Goal: Task Accomplishment & Management: Complete application form

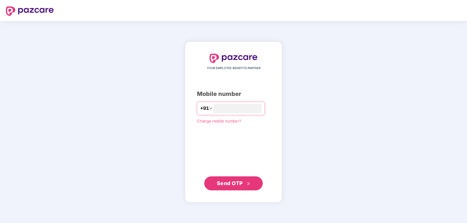
type input "**********"
click at [230, 190] on button "Send OTP" at bounding box center [233, 184] width 58 height 14
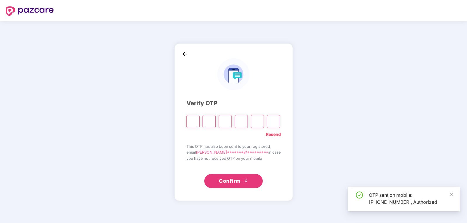
click at [232, 185] on div "Verify OTP Resend This OTP has also been sent to your registered email renu****…" at bounding box center [233, 123] width 118 height 158
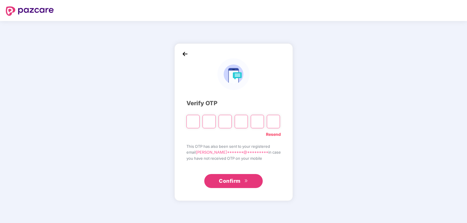
click at [192, 120] on input "Please enter verification code. Digit 1" at bounding box center [192, 121] width 13 height 13
type input "*"
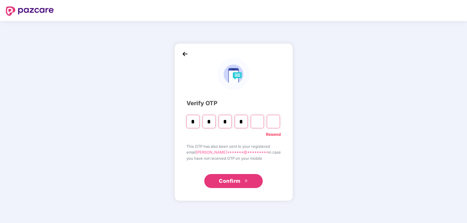
type input "*"
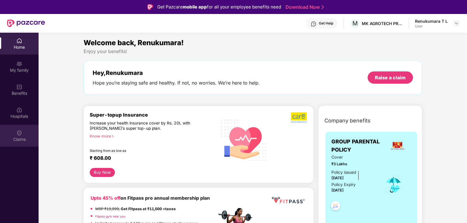
click at [18, 133] on img at bounding box center [19, 133] width 6 height 6
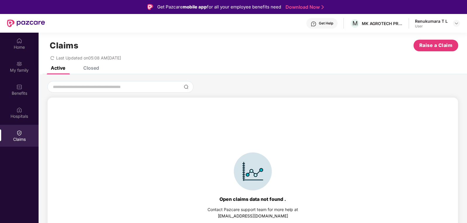
scroll to position [13, 0]
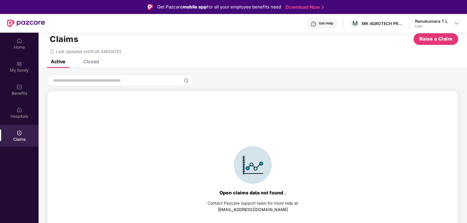
click at [89, 60] on div "Closed" at bounding box center [91, 62] width 16 height 6
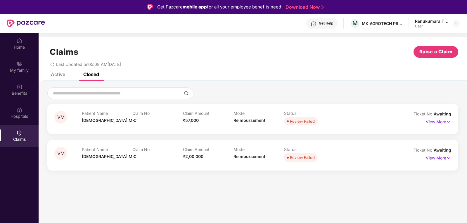
scroll to position [0, 0]
click at [448, 123] on img at bounding box center [448, 122] width 5 height 6
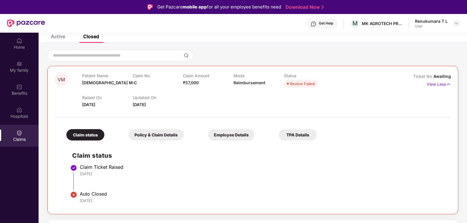
scroll to position [39, 0]
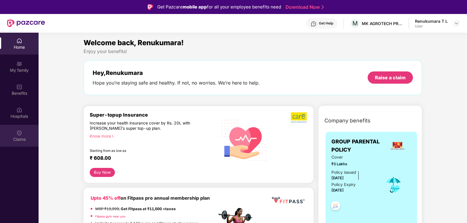
click at [21, 133] on img at bounding box center [19, 133] width 6 height 6
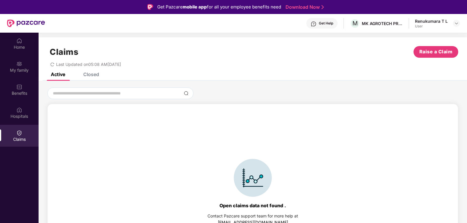
click at [95, 74] on div "Closed" at bounding box center [91, 75] width 16 height 6
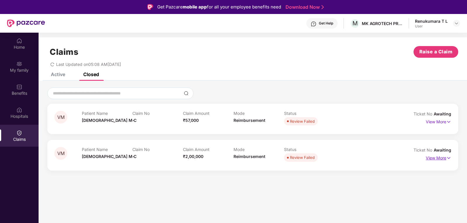
click at [440, 157] on p "View More" at bounding box center [438, 158] width 25 height 8
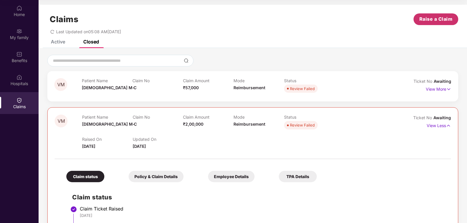
click at [433, 19] on span "Raise a Claim" at bounding box center [435, 18] width 33 height 7
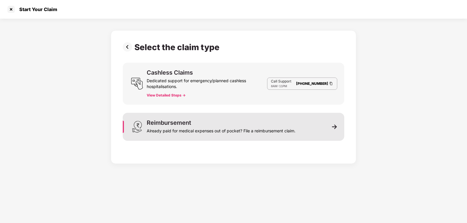
click at [335, 126] on img at bounding box center [334, 126] width 5 height 5
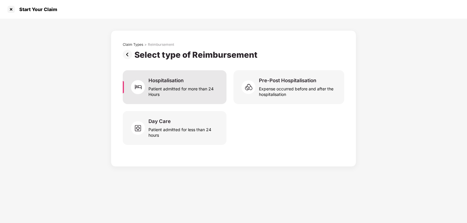
click at [176, 88] on div "Patient admitted for more than 24 Hours" at bounding box center [183, 90] width 71 height 13
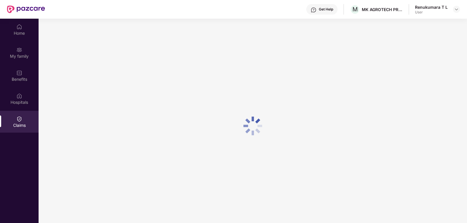
scroll to position [33, 0]
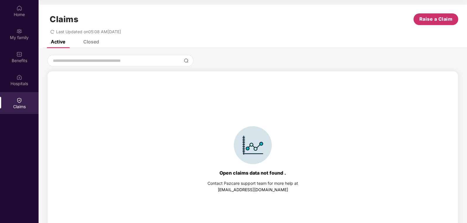
click at [437, 16] on span "Raise a Claim" at bounding box center [435, 18] width 33 height 7
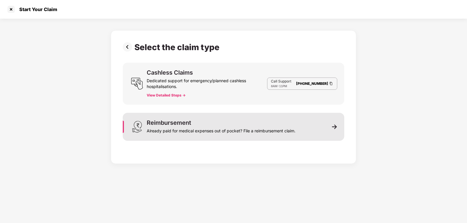
click at [188, 131] on div "Already paid for medical expenses out of pocket? File a reimbursement claim." at bounding box center [221, 130] width 149 height 8
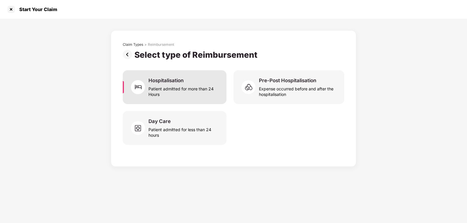
click at [172, 86] on div "Patient admitted for more than 24 Hours" at bounding box center [183, 90] width 71 height 13
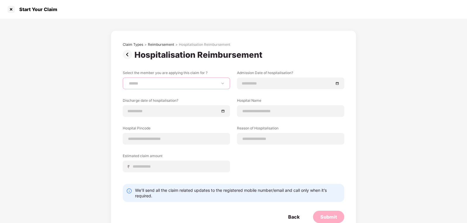
click at [157, 85] on select "**********" at bounding box center [176, 83] width 97 height 5
select select "**********"
click at [128, 81] on select "**********" at bounding box center [176, 83] width 97 height 5
click at [336, 83] on div at bounding box center [290, 83] width 97 height 6
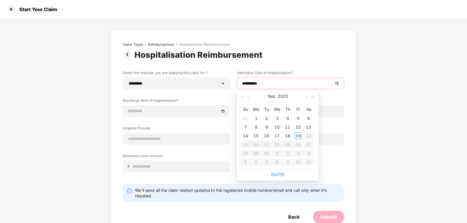
type input "**********"
click at [276, 118] on div "3" at bounding box center [276, 118] width 7 height 7
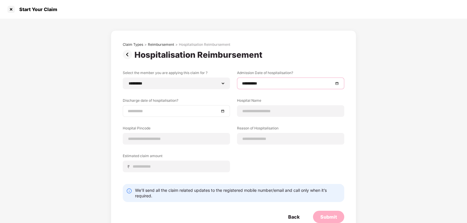
click at [222, 113] on div at bounding box center [176, 111] width 97 height 6
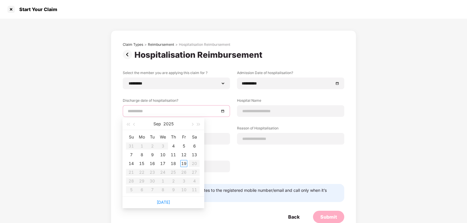
type input "**********"
click at [154, 155] on div "9" at bounding box center [152, 155] width 7 height 7
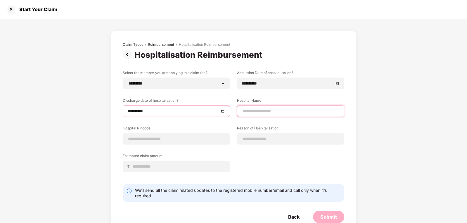
click at [261, 113] on input at bounding box center [290, 111] width 97 height 6
drag, startPoint x: 311, startPoint y: 111, endPoint x: 277, endPoint y: 110, distance: 34.2
click at [277, 110] on input "**********" at bounding box center [290, 111] width 97 height 6
click at [310, 113] on input "**********" at bounding box center [290, 111] width 97 height 6
click at [317, 112] on input "**********" at bounding box center [290, 111] width 97 height 6
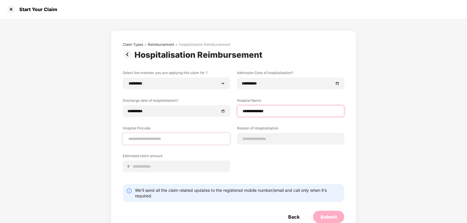
type input "**********"
click at [195, 138] on input at bounding box center [176, 139] width 97 height 6
type input "******"
select select "******"
select select "*********"
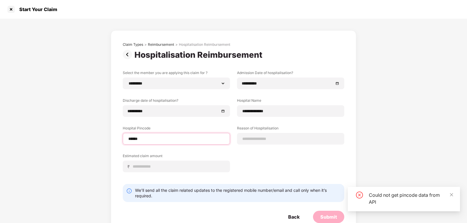
type input "******"
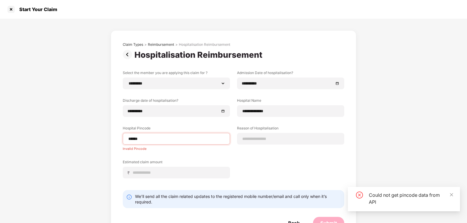
click at [274, 152] on div "**********" at bounding box center [233, 128] width 221 height 117
click at [271, 140] on input at bounding box center [290, 139] width 97 height 6
type input "*********"
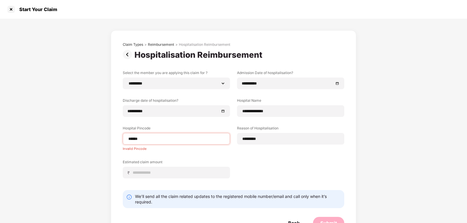
click at [280, 151] on div "**********" at bounding box center [233, 128] width 221 height 117
click at [151, 139] on input "******" at bounding box center [176, 139] width 97 height 6
type input "*"
type input "******"
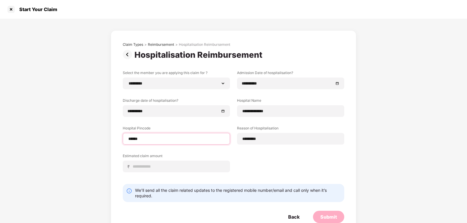
select select "******"
select select "*********"
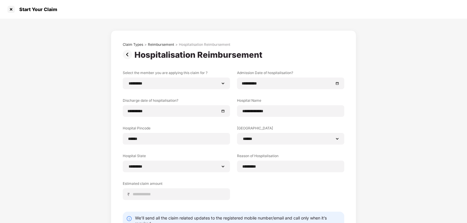
click at [260, 196] on div "**********" at bounding box center [233, 139] width 221 height 139
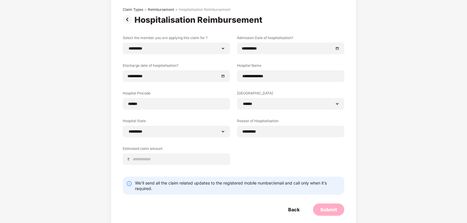
scroll to position [43, 0]
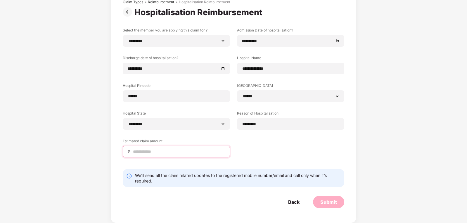
click at [156, 150] on input at bounding box center [178, 152] width 93 height 6
type input "*****"
click at [327, 202] on div "Submit" at bounding box center [328, 202] width 17 height 6
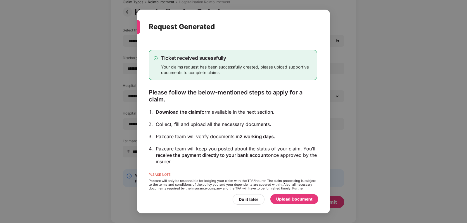
click at [287, 201] on div "Upload Document" at bounding box center [294, 199] width 36 height 6
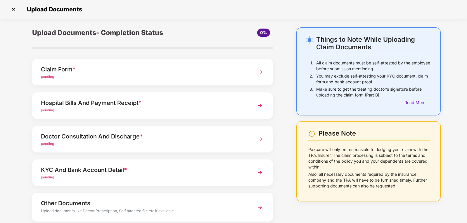
scroll to position [29, 0]
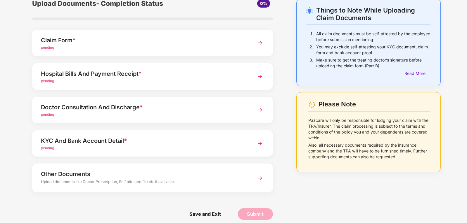
click at [100, 47] on div "pending" at bounding box center [143, 48] width 204 height 6
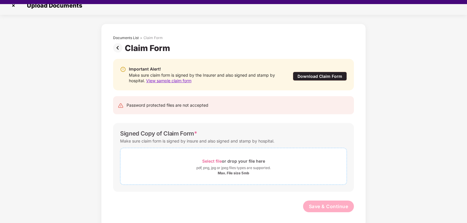
scroll to position [14, 0]
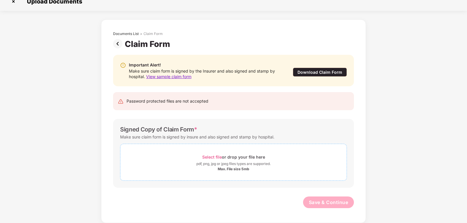
click at [222, 170] on div "Max. File size 5mb" at bounding box center [234, 169] width 32 height 5
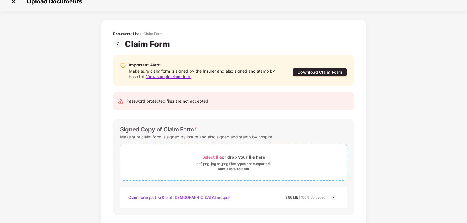
scroll to position [36, 0]
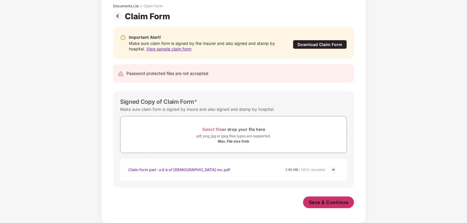
click at [323, 203] on span "Save & Continue" at bounding box center [328, 202] width 39 height 6
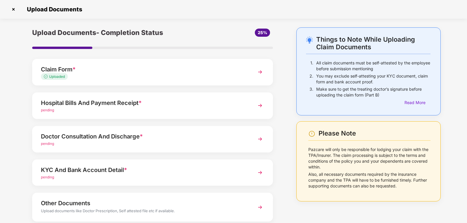
click at [258, 105] on img at bounding box center [260, 105] width 11 height 11
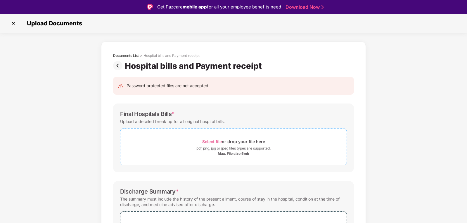
click at [229, 153] on div "Max. File size 5mb" at bounding box center [234, 154] width 32 height 5
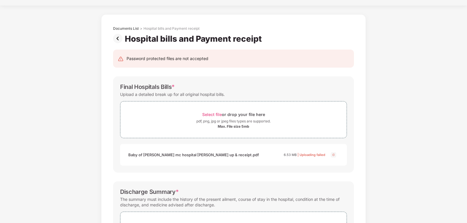
scroll to position [13, 0]
click at [234, 125] on div "Max. File size 5mb" at bounding box center [234, 127] width 32 height 5
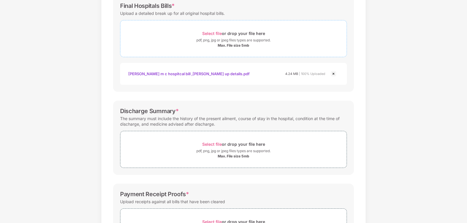
scroll to position [100, 0]
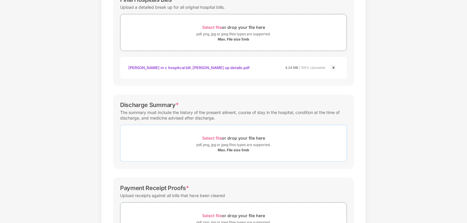
click at [218, 149] on div "Max. File size 5mb" at bounding box center [234, 150] width 32 height 5
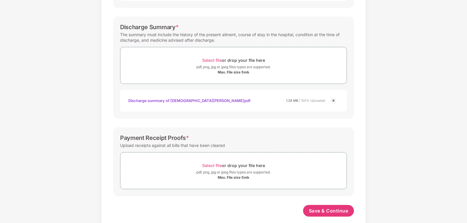
scroll to position [187, 0]
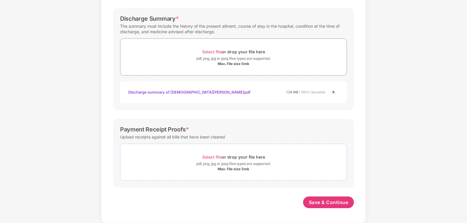
click at [212, 170] on div "Max. File size 5mb" at bounding box center [233, 169] width 226 height 5
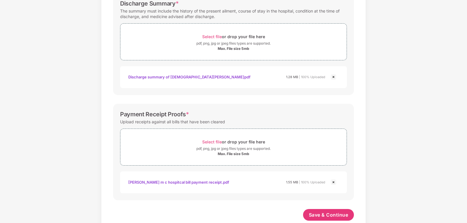
scroll to position [215, 0]
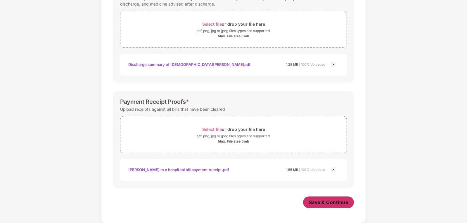
click at [330, 199] on span "Save & Continue" at bounding box center [328, 202] width 39 height 6
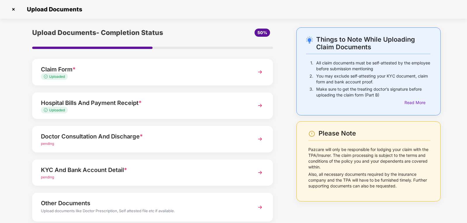
click at [261, 139] on img at bounding box center [260, 139] width 11 height 11
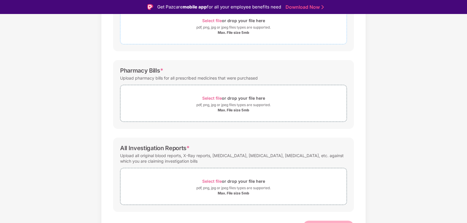
scroll to position [131, 0]
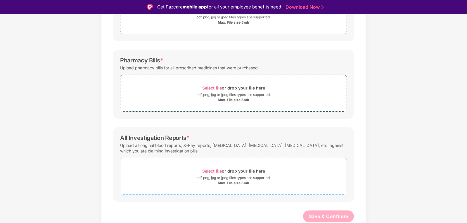
click at [229, 181] on div "Max. File size 5mb" at bounding box center [234, 183] width 32 height 5
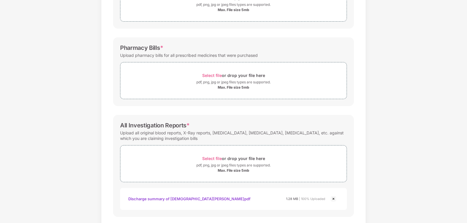
scroll to position [72, 0]
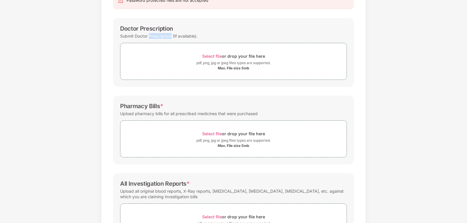
drag, startPoint x: 150, startPoint y: 34, endPoint x: 171, endPoint y: 37, distance: 21.4
click at [171, 37] on div "Submit Doctor Prescription (If available)." at bounding box center [158, 36] width 77 height 8
copy div "Prescription"
click at [224, 56] on div "Select file or drop your file here" at bounding box center [233, 56] width 63 height 8
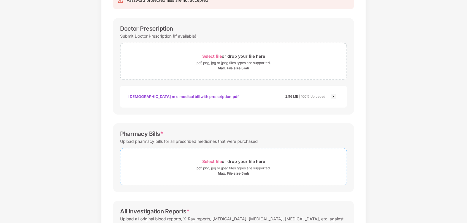
click at [224, 176] on div "Max. File size 5mb" at bounding box center [234, 173] width 32 height 5
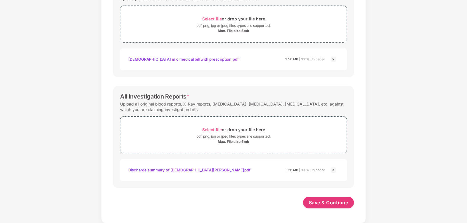
scroll to position [215, 0]
click at [323, 202] on span "Save & Continue" at bounding box center [328, 202] width 39 height 6
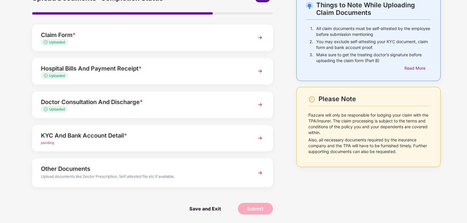
scroll to position [35, 0]
click at [245, 176] on div "Other Documents Upload documents like Doctor Prescription, Self attested file e…" at bounding box center [152, 172] width 241 height 29
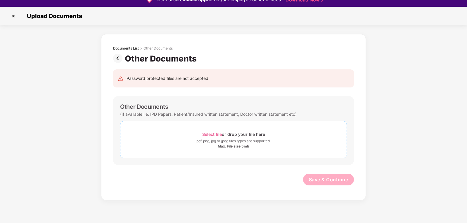
scroll to position [14, 0]
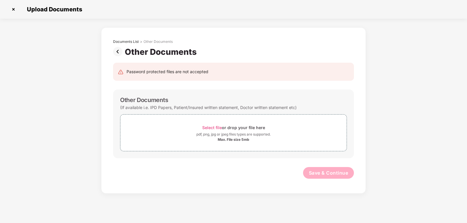
click at [12, 11] on img at bounding box center [13, 9] width 9 height 9
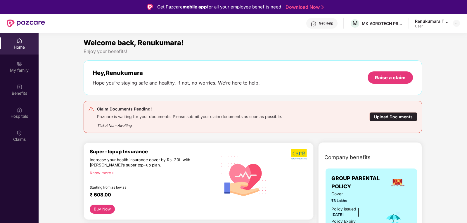
click at [384, 117] on div "Upload Documents" at bounding box center [393, 116] width 48 height 9
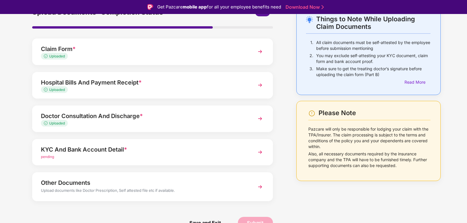
scroll to position [35, 0]
click at [248, 152] on div "KYC And Bank Account Detail * pending" at bounding box center [152, 152] width 241 height 27
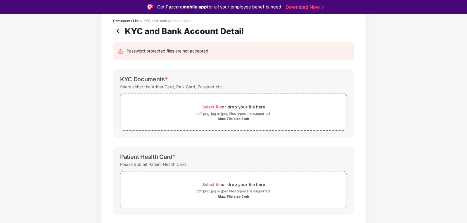
scroll to position [64, 0]
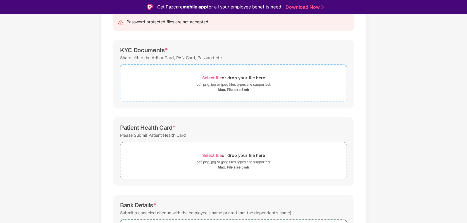
click at [153, 90] on div "Max. File size 5mb" at bounding box center [233, 90] width 226 height 5
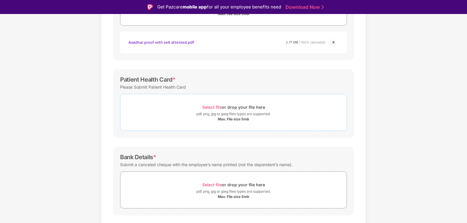
scroll to position [154, 0]
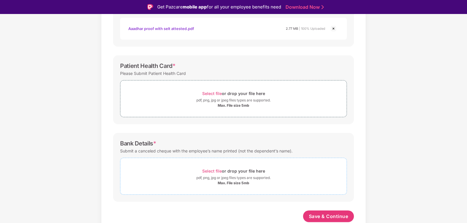
click at [198, 179] on div "pdf, png, jpg or jpeg files types are supported." at bounding box center [233, 178] width 74 height 6
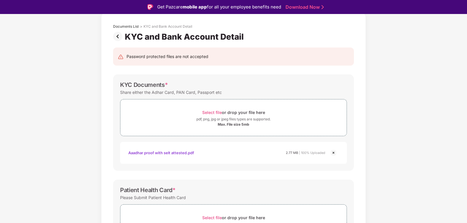
scroll to position [0, 0]
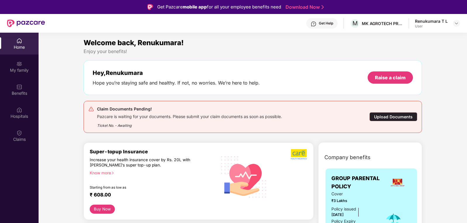
click at [431, 25] on div "User" at bounding box center [431, 26] width 33 height 5
click at [16, 67] on div "My family" at bounding box center [19, 67] width 39 height 22
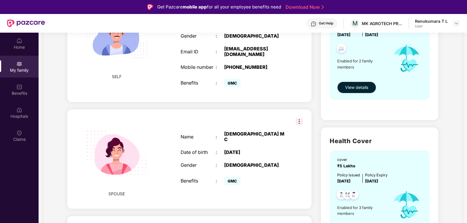
scroll to position [117, 0]
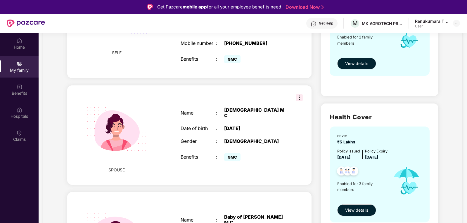
click at [265, 136] on div "Name : Vaishnavi M C Date of birth : 22 Aug 2000 Gender : FEMALE Benefits : GMC" at bounding box center [233, 135] width 116 height 70
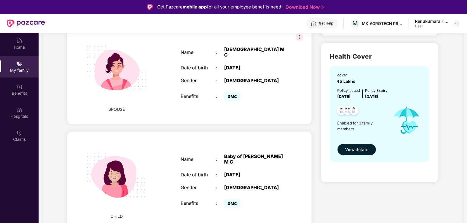
scroll to position [175, 0]
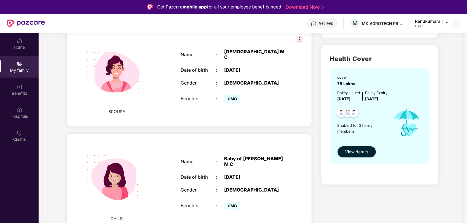
click at [355, 152] on span "View details" at bounding box center [356, 152] width 23 height 6
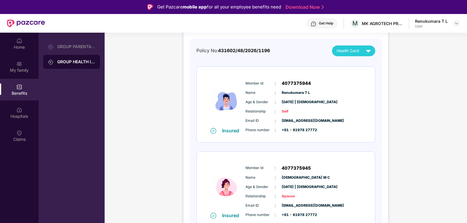
scroll to position [58, 0]
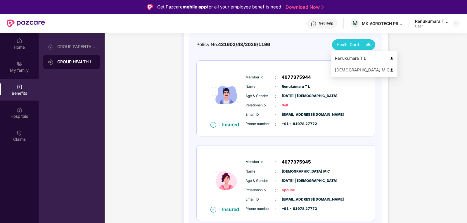
click at [348, 67] on div "[DEMOGRAPHIC_DATA] M C" at bounding box center [364, 70] width 59 height 6
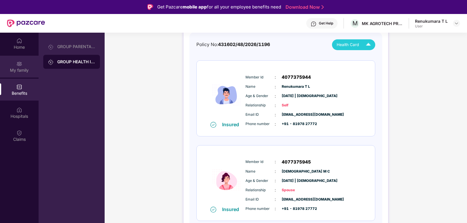
click at [19, 69] on div "My family" at bounding box center [19, 70] width 39 height 6
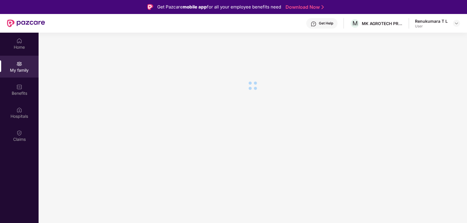
scroll to position [0, 0]
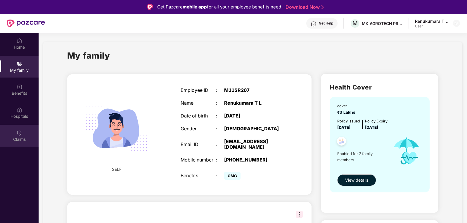
click at [21, 134] on img at bounding box center [19, 133] width 6 height 6
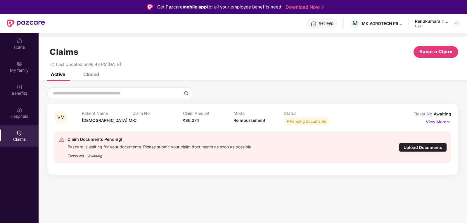
click at [414, 147] on div "Upload Documents" at bounding box center [423, 147] width 48 height 9
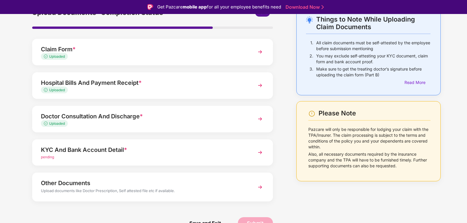
scroll to position [35, 0]
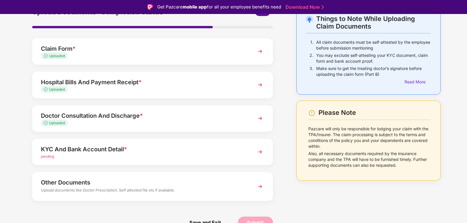
click at [101, 153] on div "KYC And Bank Account Detail *" at bounding box center [143, 149] width 204 height 9
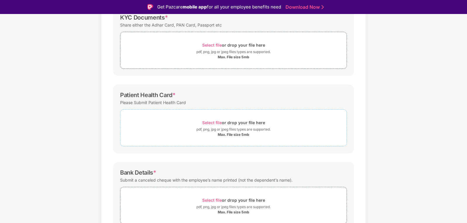
scroll to position [38, 0]
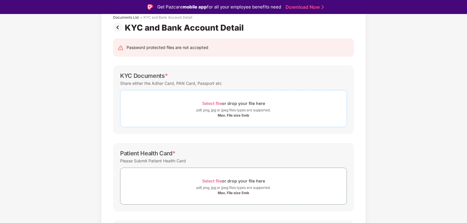
click at [223, 117] on div "Max. File size 5mb" at bounding box center [234, 115] width 32 height 5
click at [214, 107] on div "pdf, png, jpg or jpeg files types are supported." at bounding box center [233, 110] width 74 height 6
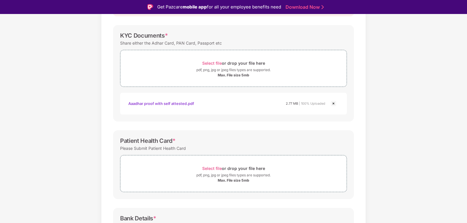
scroll to position [154, 0]
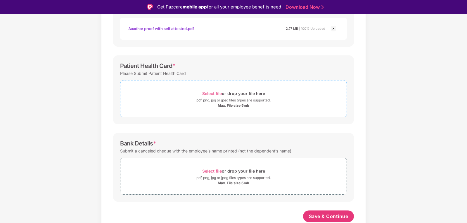
click at [218, 102] on div "pdf, png, jpg or jpeg files types are supported." at bounding box center [233, 101] width 74 height 6
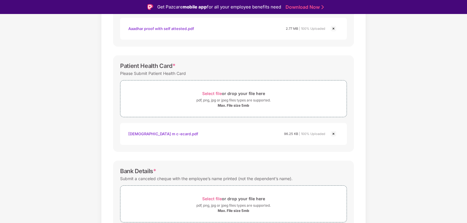
scroll to position [181, 0]
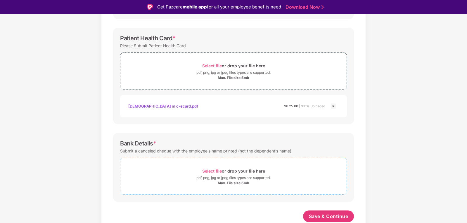
click at [182, 186] on span "Select file or drop your file here pdf, png, jpg or jpeg files types are suppor…" at bounding box center [233, 177] width 226 height 28
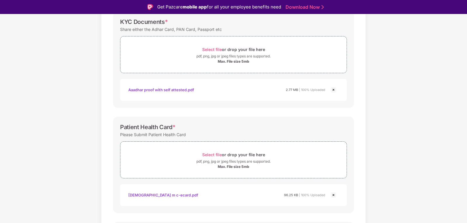
scroll to position [209, 0]
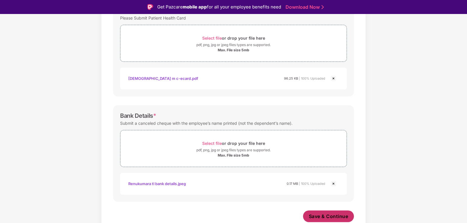
click at [313, 216] on span "Save & Continue" at bounding box center [328, 217] width 39 height 6
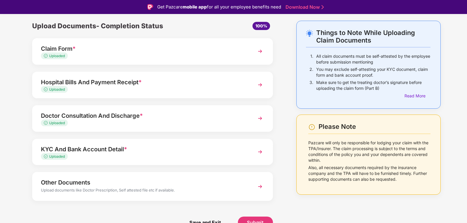
scroll to position [14, 0]
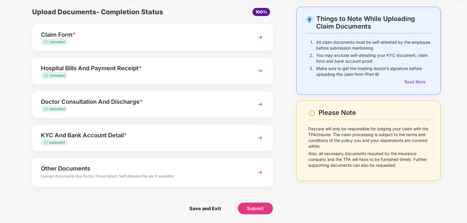
click at [192, 180] on div "Upload documents like Doctor Prescription, Self attested file etc if available." at bounding box center [143, 177] width 204 height 8
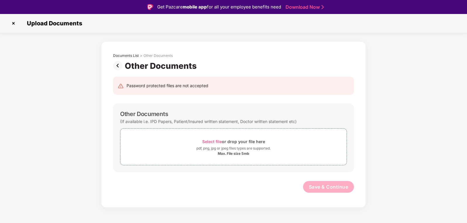
scroll to position [0, 0]
click at [215, 155] on div "Max. File size 5mb" at bounding box center [233, 154] width 226 height 5
click at [221, 147] on div "pdf, png, jpg or jpeg files types are supported." at bounding box center [233, 149] width 74 height 6
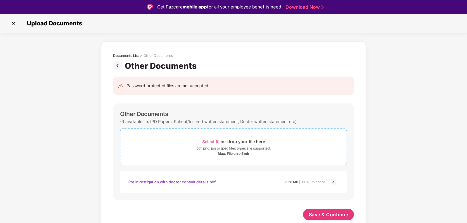
scroll to position [14, 0]
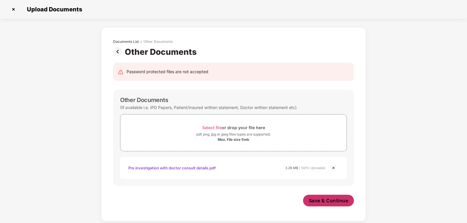
click at [334, 203] on span "Save & Continue" at bounding box center [328, 201] width 39 height 6
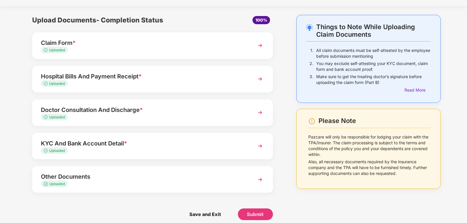
scroll to position [18, 0]
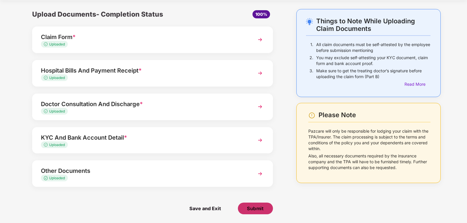
click at [253, 208] on span "Submit" at bounding box center [255, 209] width 17 height 6
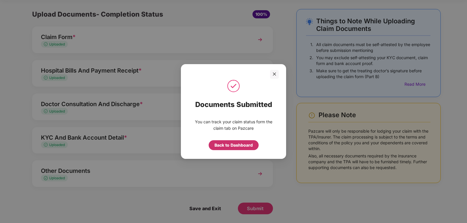
click at [232, 145] on div "Back to Dashboard" at bounding box center [233, 145] width 38 height 6
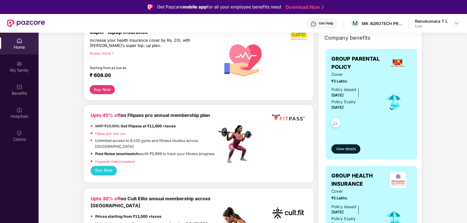
scroll to position [88, 0]
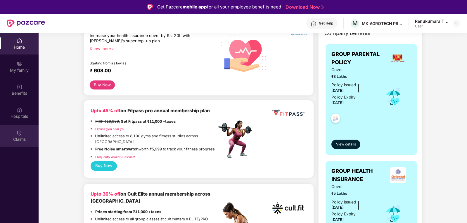
click at [12, 131] on div "Claims" at bounding box center [19, 136] width 39 height 22
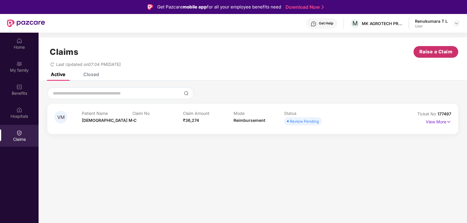
click at [431, 54] on span "Raise a Claim" at bounding box center [435, 51] width 33 height 7
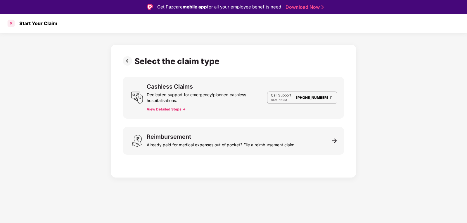
click at [11, 22] on div at bounding box center [10, 23] width 9 height 9
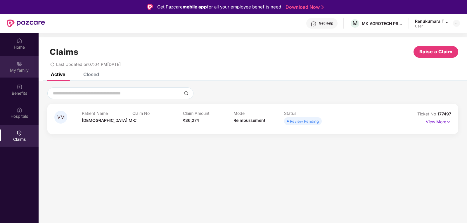
click at [21, 71] on div "My family" at bounding box center [19, 70] width 39 height 6
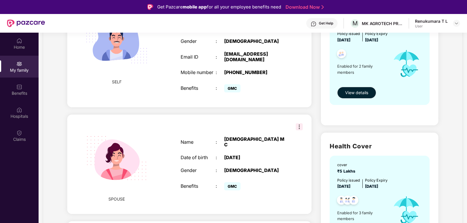
scroll to position [204, 0]
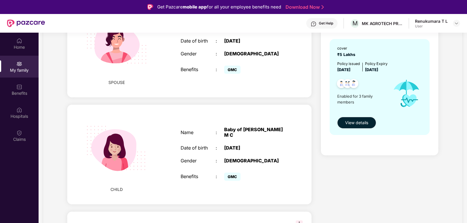
click at [252, 163] on div "[DEMOGRAPHIC_DATA]" at bounding box center [254, 161] width 61 height 6
click at [347, 121] on span "View details" at bounding box center [356, 123] width 23 height 6
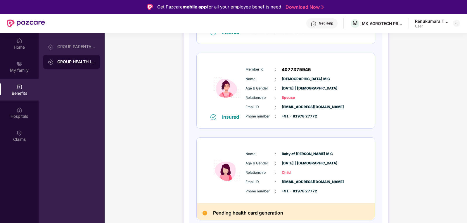
scroll to position [152, 0]
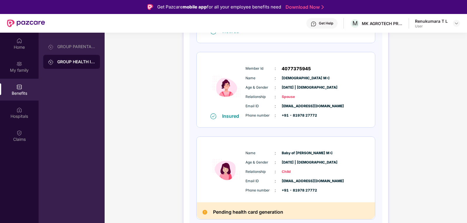
click at [329, 181] on div "Email ID : renukumar54@gmail.com" at bounding box center [303, 181] width 116 height 6
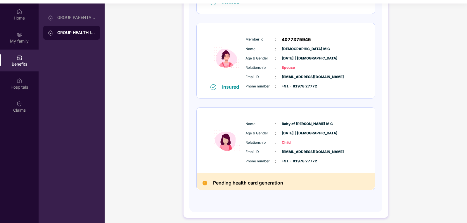
scroll to position [33, 0]
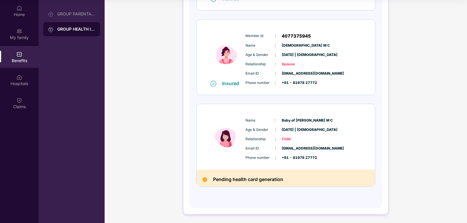
click at [300, 131] on span "04 Sept 2025 | Female" at bounding box center [296, 130] width 29 height 6
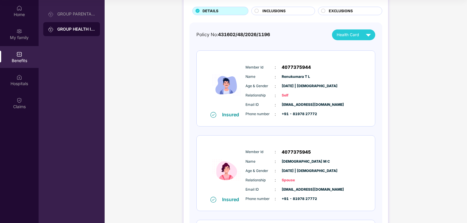
scroll to position [35, 0]
click at [361, 38] on div "Health Card" at bounding box center [354, 35] width 37 height 10
click at [337, 110] on div "Email ID : renukumar54@gmail.com Phone number : +91 - 81978 27772" at bounding box center [303, 111] width 119 height 16
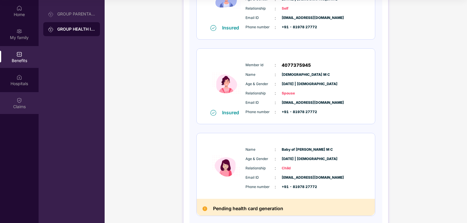
click at [20, 103] on img at bounding box center [19, 101] width 6 height 6
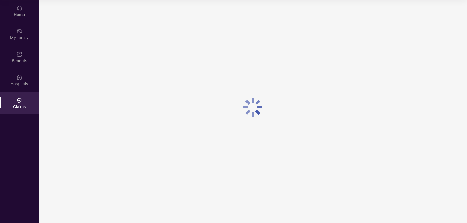
scroll to position [0, 0]
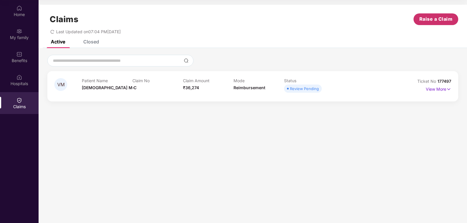
click at [433, 14] on button "Raise a Claim" at bounding box center [435, 19] width 45 height 12
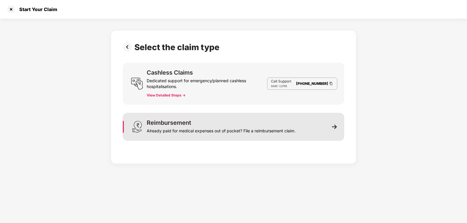
click at [196, 132] on div "Already paid for medical expenses out of pocket? File a reimbursement claim." at bounding box center [221, 130] width 149 height 8
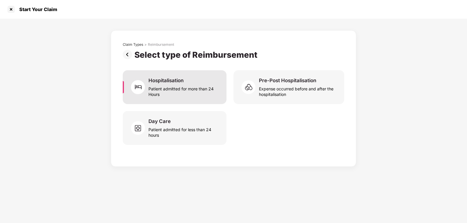
click at [200, 86] on div "Patient admitted for more than 24 Hours" at bounding box center [183, 90] width 71 height 13
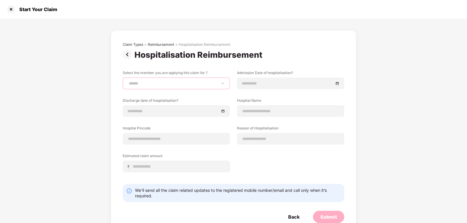
click at [176, 86] on select "**********" at bounding box center [176, 83] width 97 height 5
select select "**********"
click at [128, 81] on select "**********" at bounding box center [176, 83] width 97 height 5
click at [263, 82] on input at bounding box center [287, 83] width 91 height 6
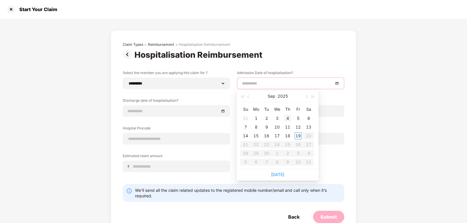
type input "**********"
click at [287, 119] on div "4" at bounding box center [287, 118] width 7 height 7
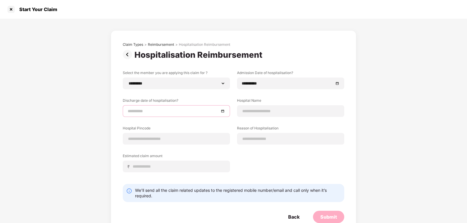
click at [180, 112] on input at bounding box center [173, 111] width 91 height 6
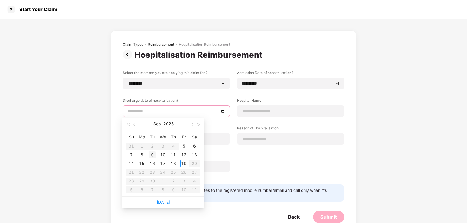
type input "**********"
click at [152, 156] on div "9" at bounding box center [152, 155] width 7 height 7
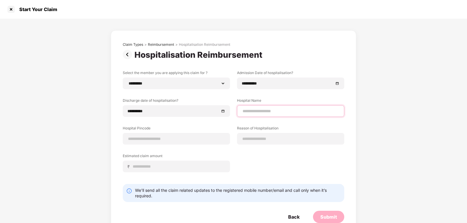
click at [259, 111] on input at bounding box center [290, 111] width 97 height 6
type input "**********"
click at [159, 139] on input at bounding box center [176, 139] width 97 height 6
type input "******"
select select "******"
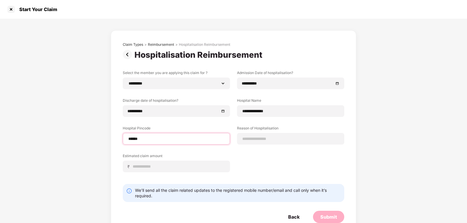
select select "*********"
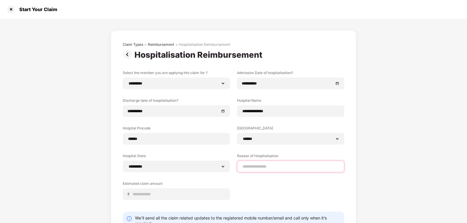
click at [252, 164] on input at bounding box center [290, 167] width 97 height 6
click at [268, 167] on input "*********" at bounding box center [290, 167] width 97 height 6
type input "**********"
click at [308, 200] on div "**********" at bounding box center [233, 139] width 221 height 139
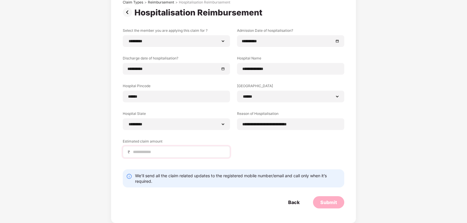
scroll to position [43, 0]
click at [135, 151] on input at bounding box center [178, 152] width 93 height 6
type input "*****"
click at [330, 204] on div "Submit" at bounding box center [328, 202] width 17 height 6
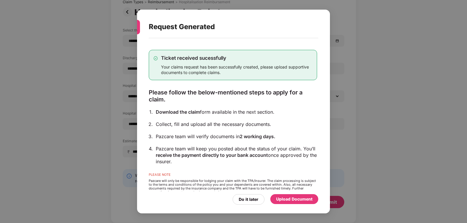
click at [290, 199] on div "Upload Document" at bounding box center [294, 199] width 36 height 6
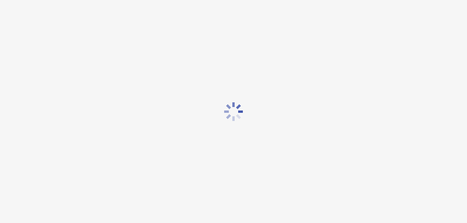
scroll to position [0, 0]
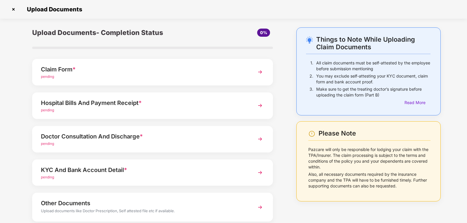
click at [131, 70] on div "Claim Form *" at bounding box center [143, 69] width 204 height 9
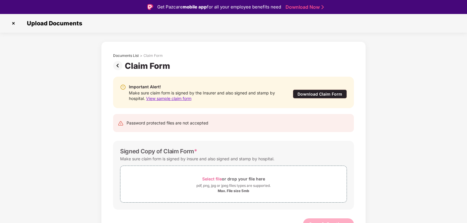
scroll to position [8, 0]
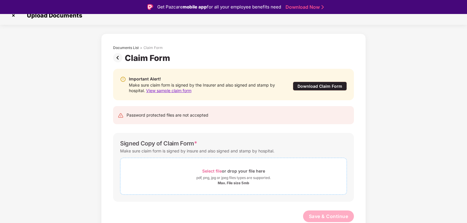
click at [182, 167] on span "Select file or drop your file here pdf, png, jpg or jpeg files types are suppor…" at bounding box center [233, 177] width 226 height 28
click at [191, 168] on div "Select file or drop your file here" at bounding box center [233, 171] width 226 height 8
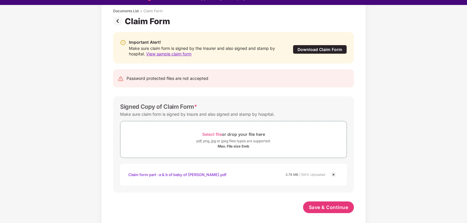
scroll to position [14, 0]
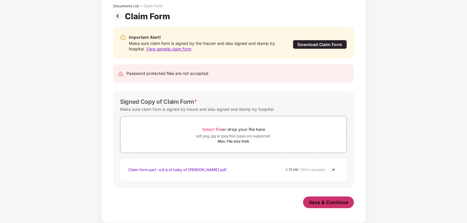
click at [315, 201] on span "Save & Continue" at bounding box center [328, 202] width 39 height 6
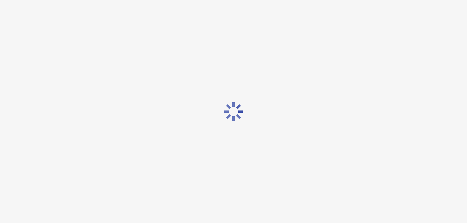
scroll to position [0, 0]
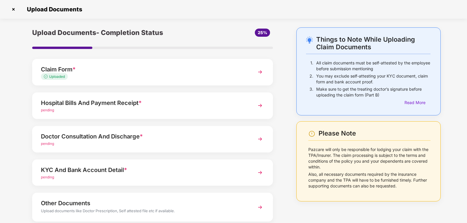
click at [54, 112] on div "pending" at bounding box center [143, 111] width 204 height 6
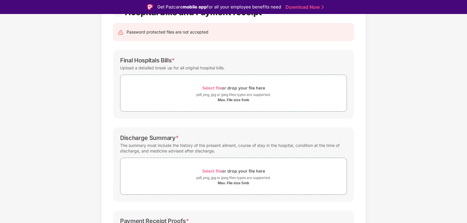
scroll to position [58, 0]
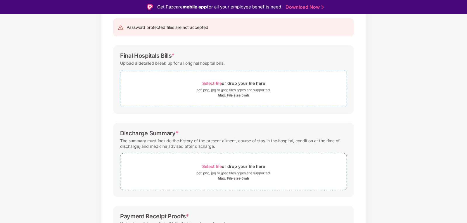
click at [228, 96] on div "Max. File size 5mb" at bounding box center [234, 95] width 32 height 5
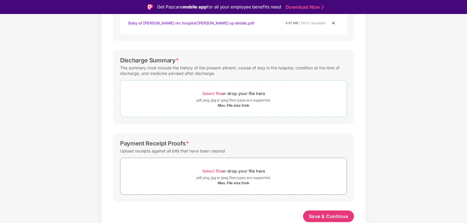
scroll to position [159, 0]
click at [185, 103] on div "pdf, png, jpg or jpeg files types are supported." at bounding box center [233, 101] width 226 height 6
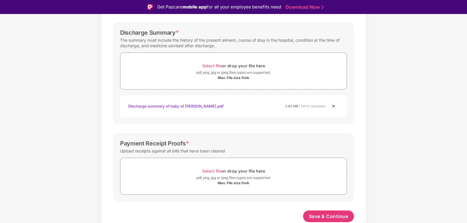
scroll to position [187, 0]
click at [228, 183] on div "Max. File size 5mb" at bounding box center [234, 183] width 32 height 5
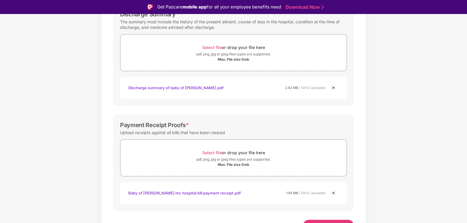
scroll to position [215, 0]
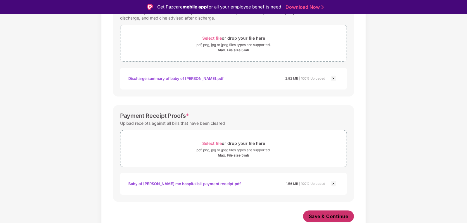
click at [318, 215] on span "Save & Continue" at bounding box center [328, 217] width 39 height 6
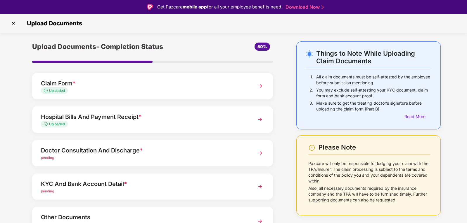
scroll to position [29, 0]
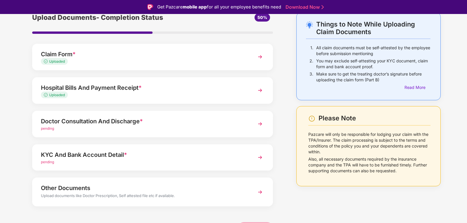
click at [48, 130] on span "pending" at bounding box center [47, 128] width 13 height 4
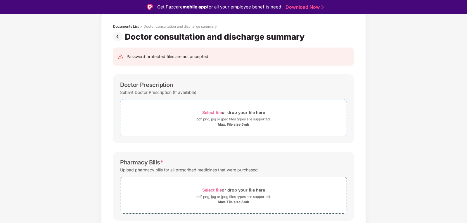
click at [230, 123] on div "Max. File size 5mb" at bounding box center [234, 124] width 32 height 5
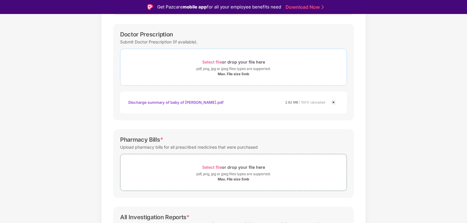
scroll to position [88, 0]
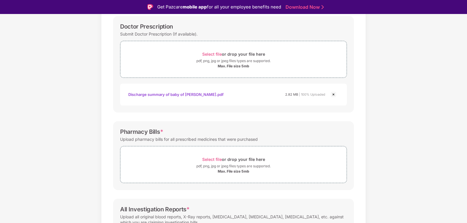
click at [331, 94] on img at bounding box center [333, 94] width 7 height 7
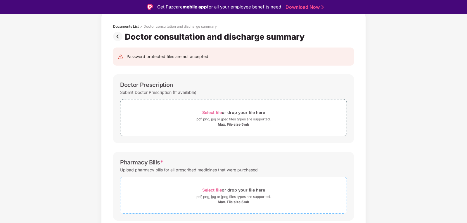
scroll to position [0, 0]
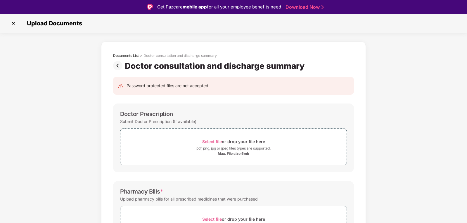
click at [119, 65] on img at bounding box center [119, 65] width 12 height 9
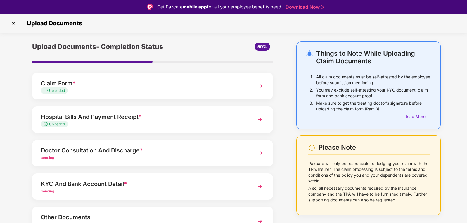
click at [103, 122] on div "Uploaded" at bounding box center [143, 125] width 204 height 6
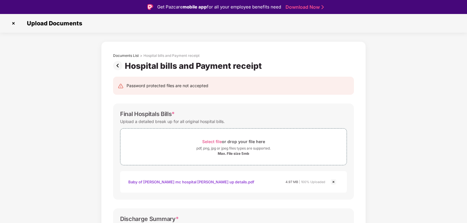
click at [117, 67] on img at bounding box center [119, 65] width 12 height 9
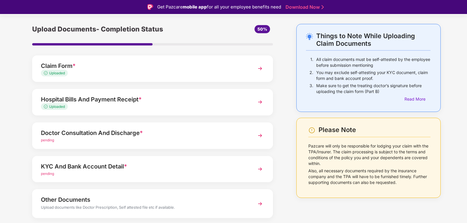
scroll to position [35, 0]
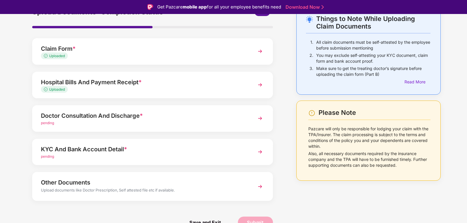
click at [92, 121] on div "pending" at bounding box center [143, 124] width 204 height 6
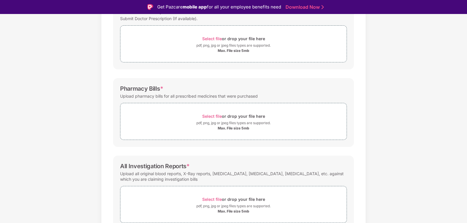
scroll to position [131, 0]
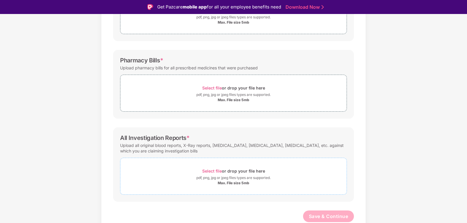
click at [224, 181] on div "Max. File size 5mb" at bounding box center [234, 183] width 32 height 5
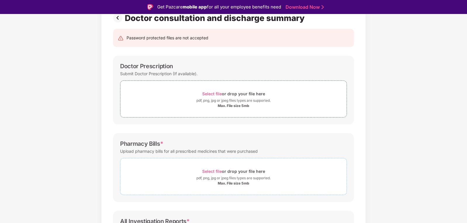
scroll to position [44, 0]
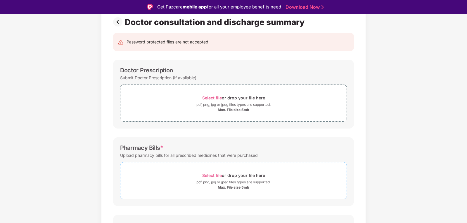
click at [218, 114] on span "Select file or drop your file here pdf, png, jpg or jpeg files types are suppor…" at bounding box center [233, 103] width 226 height 28
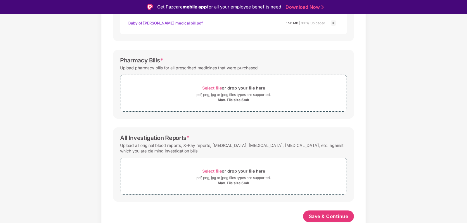
scroll to position [159, 0]
click at [218, 99] on div "Max. File size 5mb" at bounding box center [234, 100] width 32 height 5
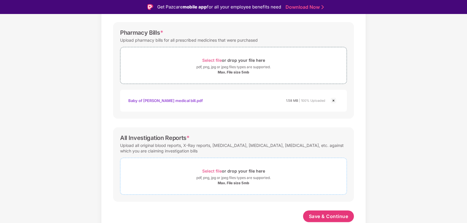
scroll to position [187, 0]
click at [224, 181] on div "Max. File size 5mb" at bounding box center [234, 183] width 32 height 5
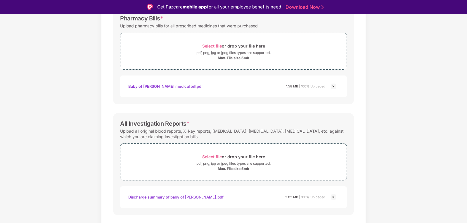
scroll to position [215, 0]
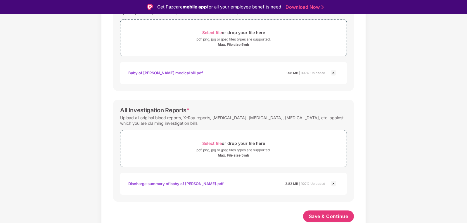
click at [333, 183] on img at bounding box center [333, 183] width 7 height 7
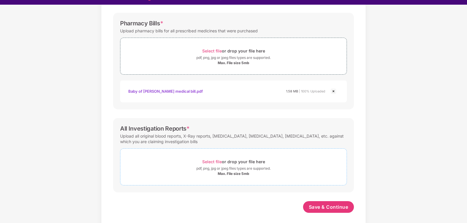
scroll to position [14, 0]
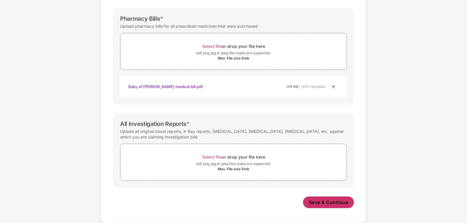
click at [311, 204] on span "Save & Continue" at bounding box center [328, 202] width 39 height 6
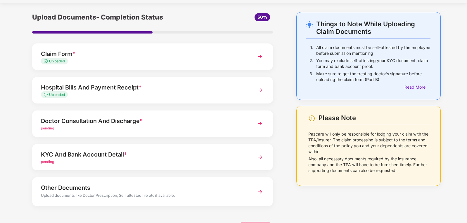
scroll to position [29, 0]
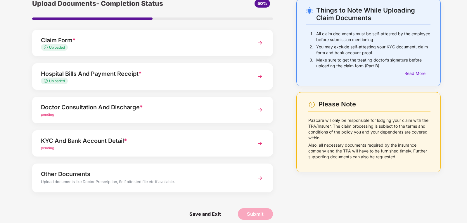
click at [100, 116] on div "pending" at bounding box center [143, 115] width 204 height 6
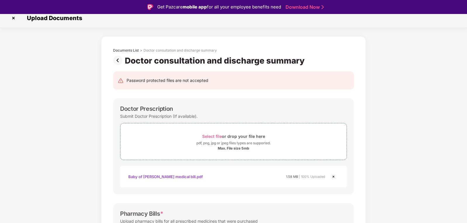
scroll to position [0, 0]
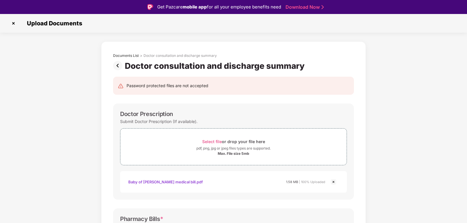
click at [115, 67] on img at bounding box center [119, 65] width 12 height 9
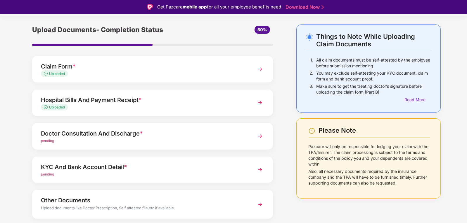
scroll to position [35, 0]
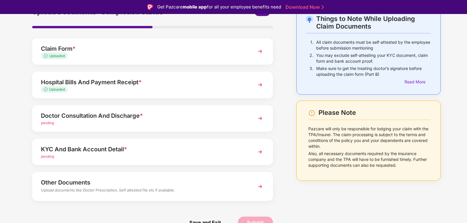
click at [107, 158] on div "pending" at bounding box center [143, 157] width 204 height 6
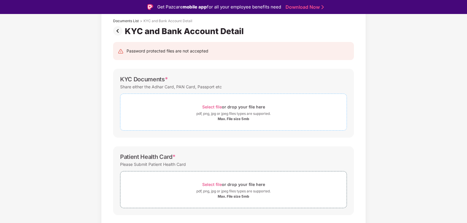
click at [222, 119] on div "Max. File size 5mb" at bounding box center [234, 119] width 32 height 5
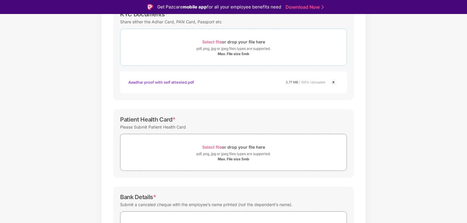
scroll to position [122, 0]
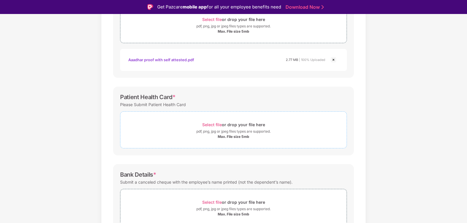
click at [170, 136] on div "Max. File size 5mb" at bounding box center [233, 137] width 226 height 5
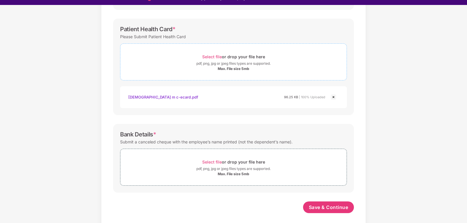
scroll to position [14, 0]
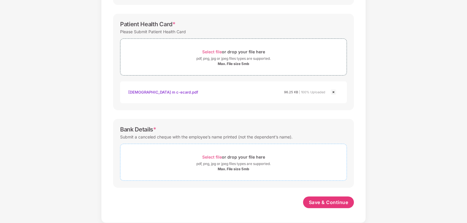
click at [231, 168] on div "Max. File size 5mb" at bounding box center [234, 169] width 32 height 5
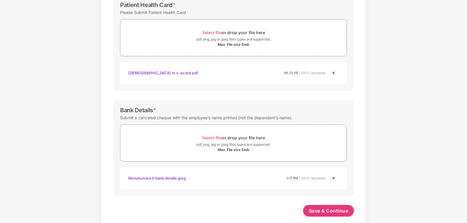
scroll to position [209, 0]
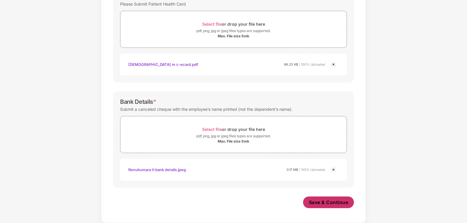
click at [320, 202] on span "Save & Continue" at bounding box center [328, 202] width 39 height 6
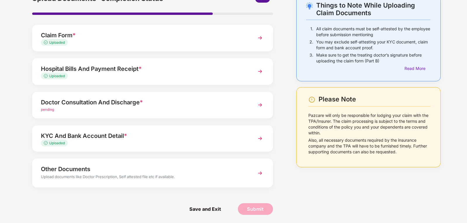
scroll to position [35, 0]
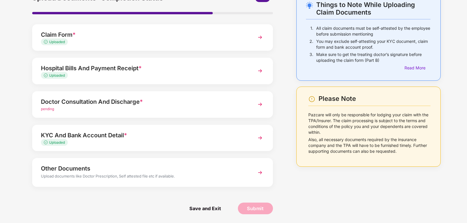
click at [131, 174] on div "Upload documents like Doctor Prescription, Self attested file etc if available." at bounding box center [143, 177] width 204 height 8
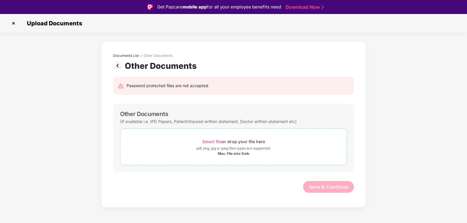
click at [211, 151] on div "pdf, png, jpg or jpeg files types are supported." at bounding box center [233, 149] width 74 height 6
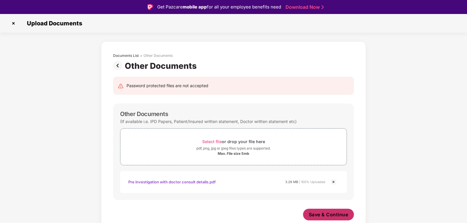
click at [312, 216] on span "Save & Continue" at bounding box center [328, 215] width 39 height 6
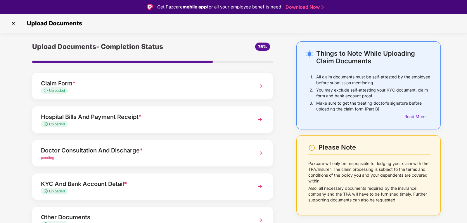
click at [110, 150] on div "Doctor Consultation And Discharge *" at bounding box center [143, 150] width 204 height 9
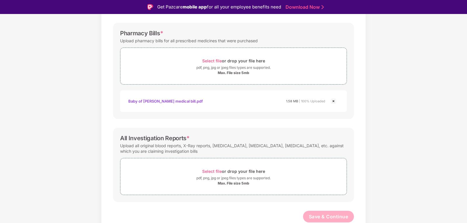
scroll to position [186, 0]
click at [231, 177] on div "pdf, png, jpg or jpeg files types are supported." at bounding box center [233, 178] width 74 height 6
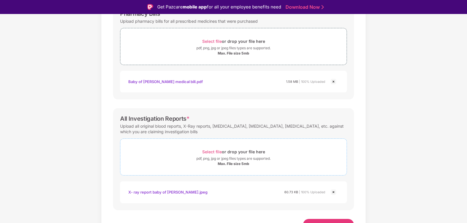
scroll to position [214, 0]
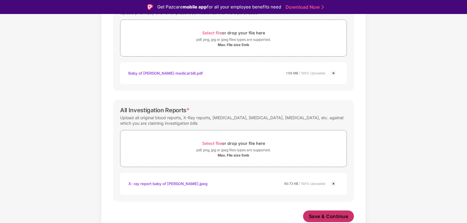
click at [322, 216] on span "Save & Continue" at bounding box center [328, 217] width 39 height 6
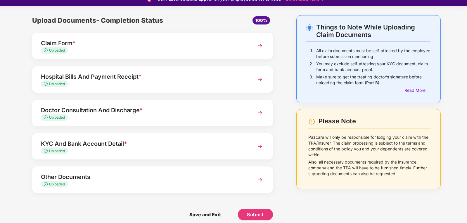
scroll to position [14, 0]
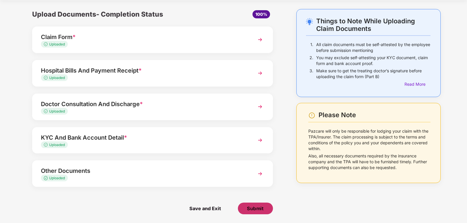
click at [259, 212] on span "Submit" at bounding box center [255, 209] width 17 height 6
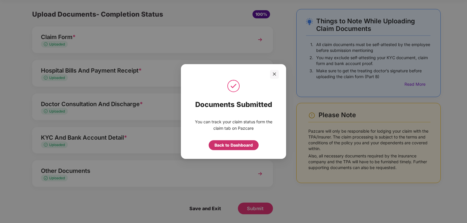
click at [238, 143] on div "Back to Dashboard" at bounding box center [233, 145] width 38 height 6
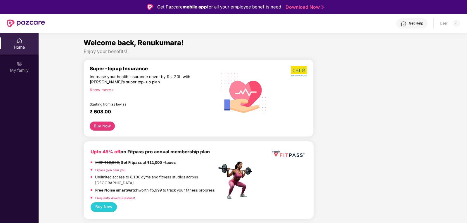
click at [18, 43] on img at bounding box center [19, 41] width 6 height 6
click at [18, 66] on img at bounding box center [19, 64] width 6 height 6
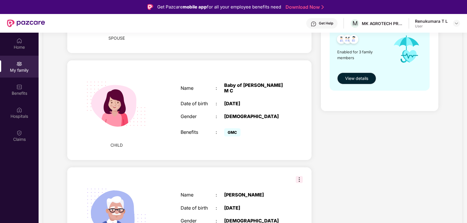
scroll to position [321, 0]
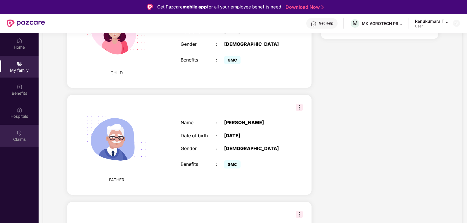
click at [21, 134] on img at bounding box center [19, 133] width 6 height 6
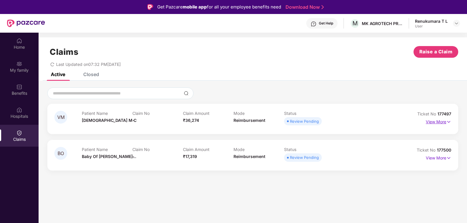
click at [436, 121] on p "View More" at bounding box center [438, 121] width 25 height 8
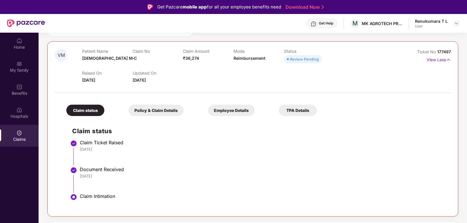
scroll to position [66, 0]
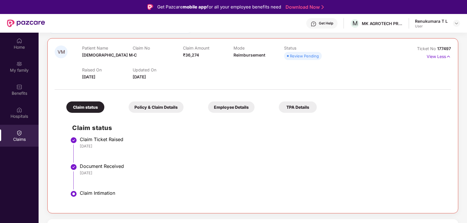
click at [144, 108] on div "Policy & Claim Details" at bounding box center [156, 107] width 55 height 11
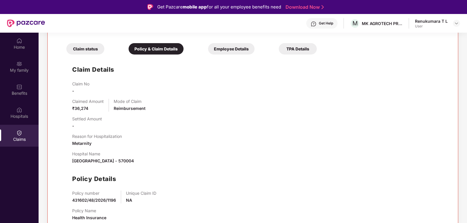
scroll to position [144, 0]
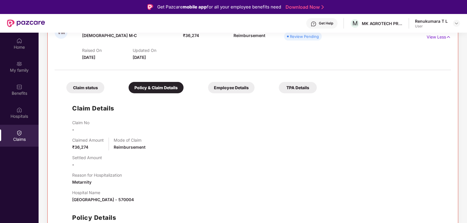
click at [208, 90] on div "Employee Details" at bounding box center [231, 87] width 46 height 11
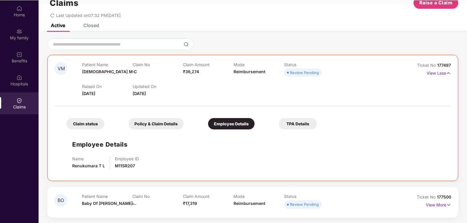
scroll to position [33, 0]
click at [279, 123] on div "TPA Details" at bounding box center [298, 123] width 38 height 11
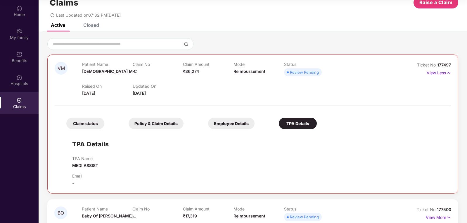
scroll to position [29, 0]
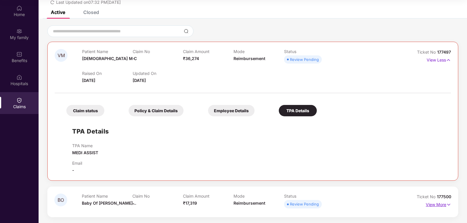
click at [437, 207] on p "View More" at bounding box center [438, 204] width 25 height 8
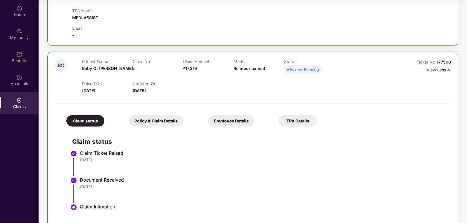
scroll to position [173, 0]
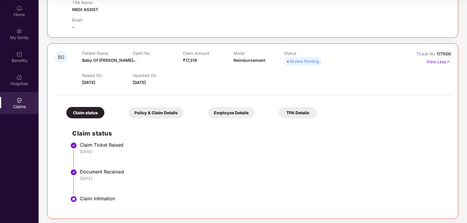
click at [303, 63] on div "Review Pending" at bounding box center [304, 61] width 29 height 6
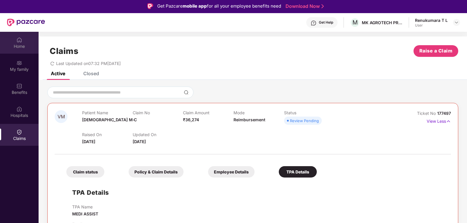
scroll to position [0, 0]
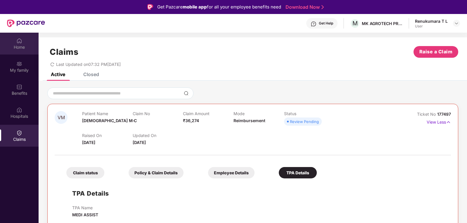
click at [19, 44] on img at bounding box center [19, 41] width 6 height 6
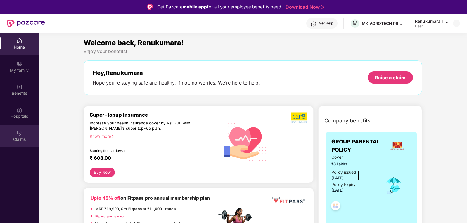
click at [26, 138] on div "Claims" at bounding box center [19, 140] width 39 height 6
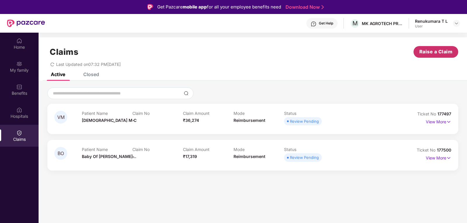
click at [438, 50] on span "Raise a Claim" at bounding box center [435, 51] width 33 height 7
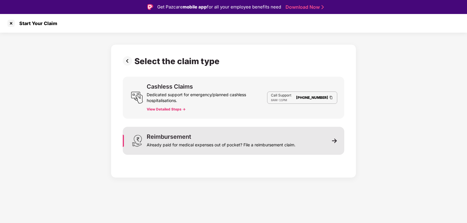
click at [223, 147] on div "Already paid for medical expenses out of pocket? File a reimbursement claim." at bounding box center [221, 144] width 149 height 8
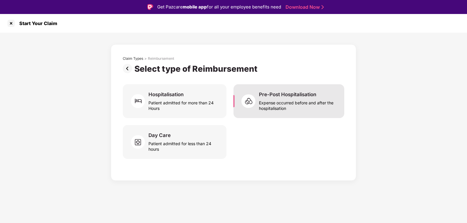
click at [268, 101] on div "Expense occurred before and after the hospitalisation" at bounding box center [298, 104] width 78 height 13
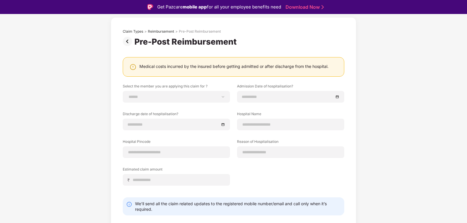
scroll to position [41, 0]
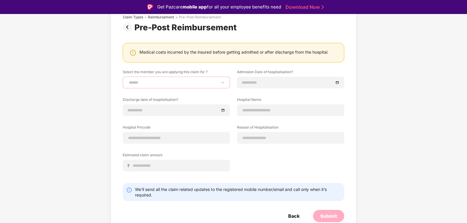
click at [142, 81] on select "**********" at bounding box center [176, 82] width 97 height 5
select select "**********"
click at [128, 80] on select "**********" at bounding box center [176, 82] width 97 height 5
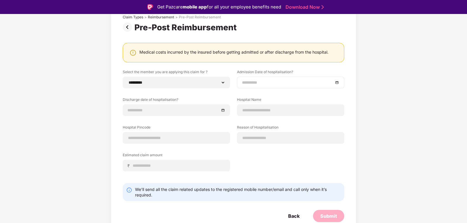
click at [338, 81] on div at bounding box center [290, 82] width 97 height 6
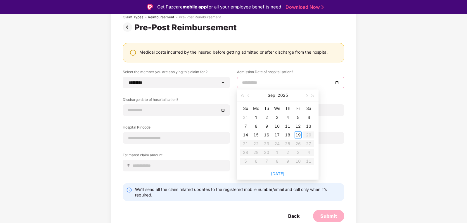
type input "**********"
click at [277, 119] on div "3" at bounding box center [276, 117] width 7 height 7
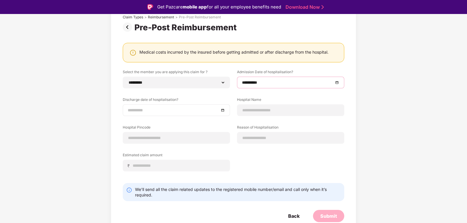
click at [223, 112] on div at bounding box center [176, 110] width 97 height 6
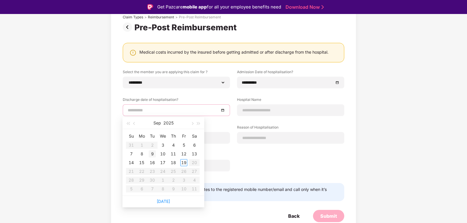
type input "**********"
click at [154, 155] on div "9" at bounding box center [152, 154] width 7 height 7
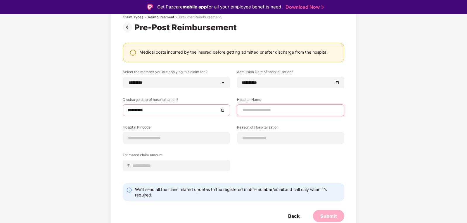
click at [274, 109] on input at bounding box center [290, 110] width 97 height 6
type input "**********"
click at [158, 139] on input at bounding box center [176, 138] width 97 height 6
type input "******"
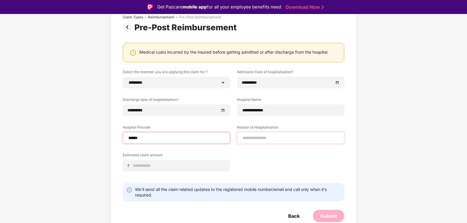
select select "******"
select select "*********"
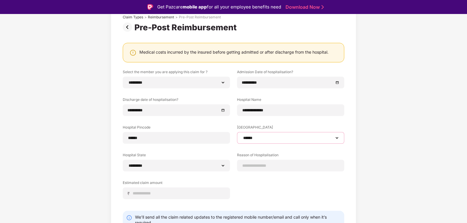
click at [263, 139] on select "**********" at bounding box center [290, 138] width 97 height 5
click at [242, 136] on select "**********" at bounding box center [290, 138] width 97 height 5
click at [280, 181] on div "**********" at bounding box center [233, 139] width 221 height 139
click at [259, 166] on input at bounding box center [290, 166] width 97 height 6
type input "*********"
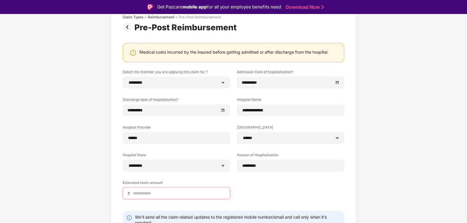
click at [186, 193] on input at bounding box center [178, 194] width 93 height 6
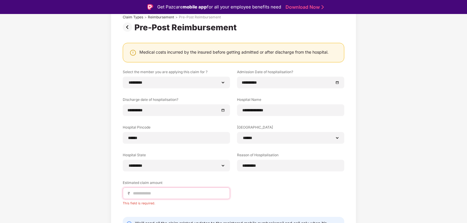
click at [176, 195] on input at bounding box center [178, 194] width 93 height 6
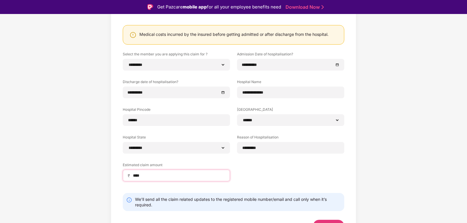
scroll to position [69, 0]
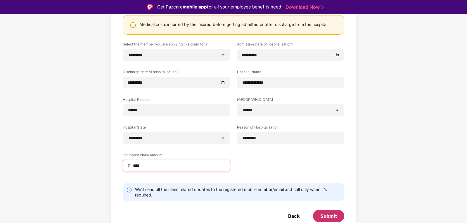
type input "****"
click at [324, 215] on div "Submit" at bounding box center [328, 216] width 17 height 6
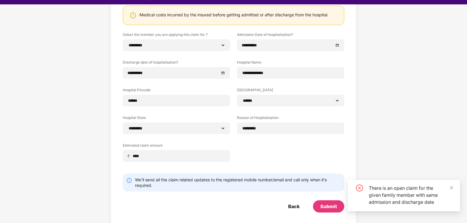
scroll to position [14, 0]
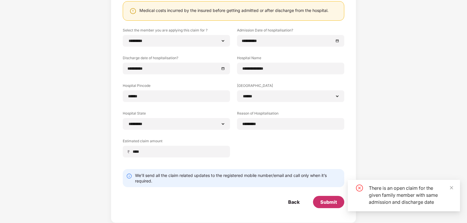
click at [325, 202] on div "Submit" at bounding box center [328, 202] width 17 height 6
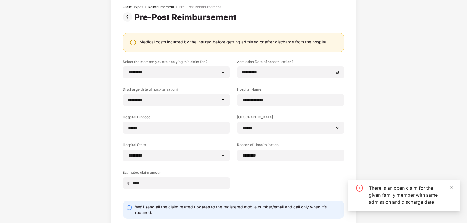
scroll to position [0, 0]
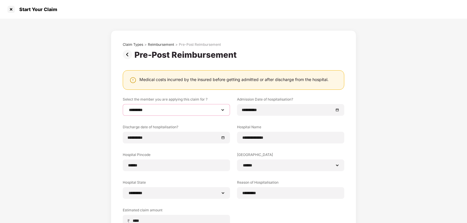
click at [206, 108] on select "**********" at bounding box center [176, 110] width 97 height 5
click at [128, 108] on select "**********" at bounding box center [176, 110] width 97 height 5
click at [130, 79] on img at bounding box center [132, 80] width 7 height 7
click at [131, 80] on img at bounding box center [132, 80] width 7 height 7
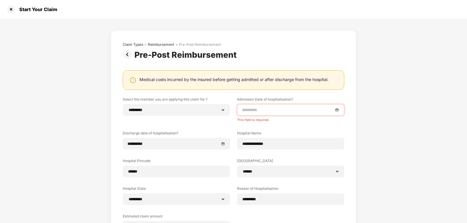
click at [274, 129] on div "**********" at bounding box center [233, 169] width 221 height 145
click at [335, 110] on div at bounding box center [290, 110] width 97 height 6
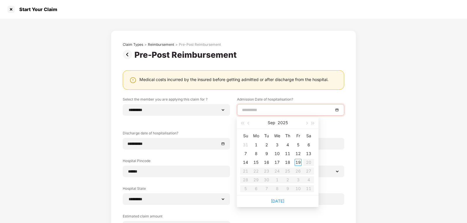
type input "**********"
click at [248, 124] on span "button" at bounding box center [248, 123] width 3 height 3
type input "**********"
click at [298, 162] on div "15" at bounding box center [297, 162] width 7 height 7
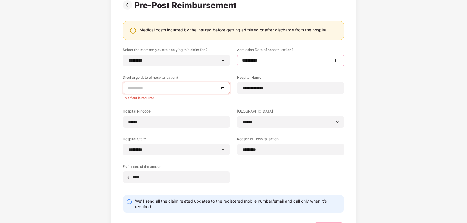
scroll to position [17, 0]
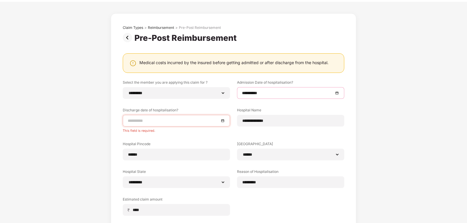
click at [223, 119] on div at bounding box center [176, 121] width 97 height 6
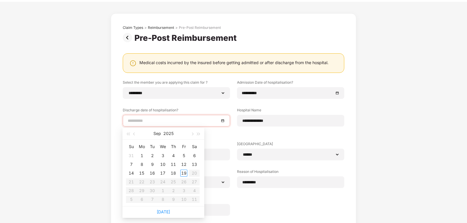
click at [223, 121] on div at bounding box center [176, 121] width 97 height 6
type input "**********"
click at [187, 165] on div "12" at bounding box center [183, 164] width 7 height 7
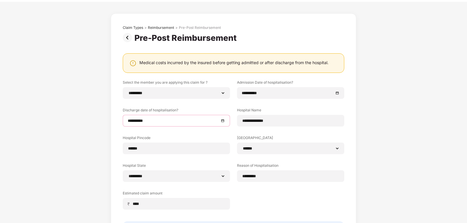
scroll to position [69, 0]
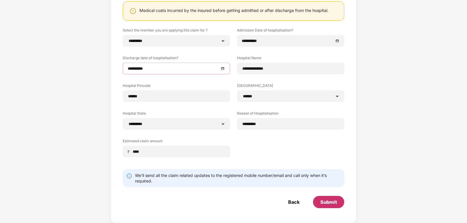
click at [327, 202] on div "Submit" at bounding box center [328, 202] width 17 height 6
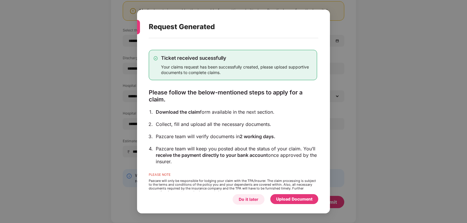
click at [254, 201] on div "Do it later" at bounding box center [249, 200] width 20 height 6
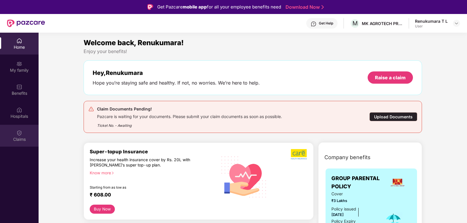
click at [25, 132] on div "Claims" at bounding box center [19, 136] width 39 height 22
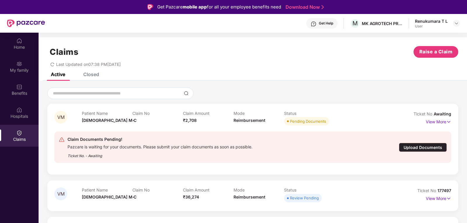
scroll to position [33, 0]
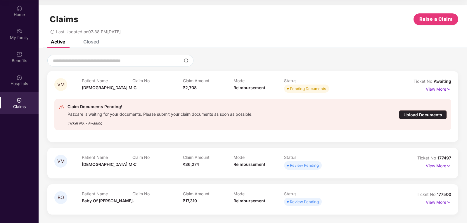
click at [416, 112] on div "Upload Documents" at bounding box center [423, 114] width 48 height 9
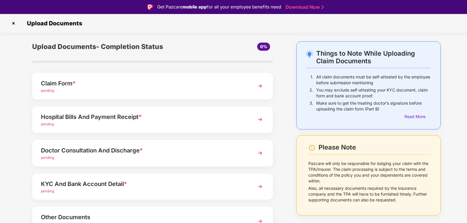
click at [12, 20] on img at bounding box center [13, 23] width 9 height 9
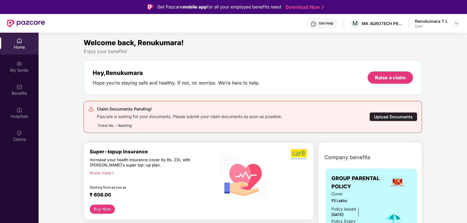
click at [18, 47] on div "Home" at bounding box center [19, 47] width 39 height 6
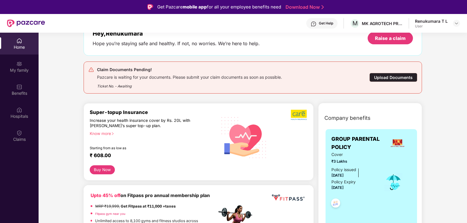
scroll to position [88, 0]
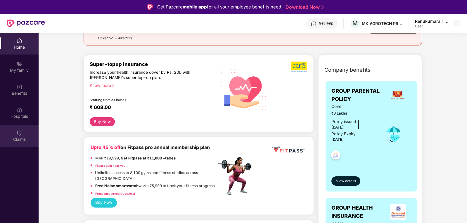
click at [23, 136] on div "Claims" at bounding box center [19, 136] width 39 height 22
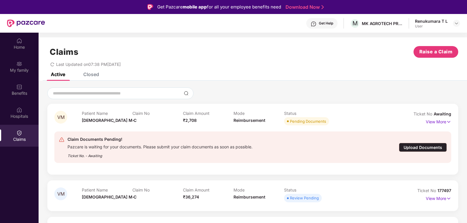
click at [95, 151] on div "Ticket No. - Awaiting" at bounding box center [159, 154] width 185 height 9
click at [85, 143] on div "Claim Documents Pending!" at bounding box center [159, 139] width 185 height 7
click at [426, 147] on div "Upload Documents" at bounding box center [423, 147] width 48 height 9
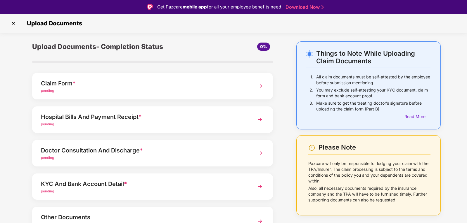
click at [63, 94] on div "Claim Form * pending" at bounding box center [152, 86] width 241 height 27
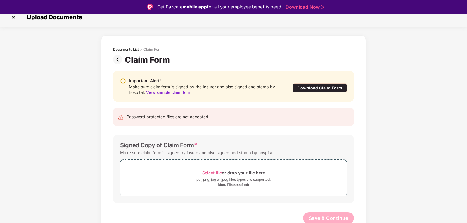
scroll to position [8, 0]
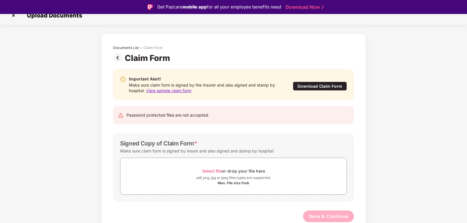
click at [322, 87] on div "Download Claim Form" at bounding box center [320, 86] width 54 height 9
